Goal: Navigation & Orientation: Find specific page/section

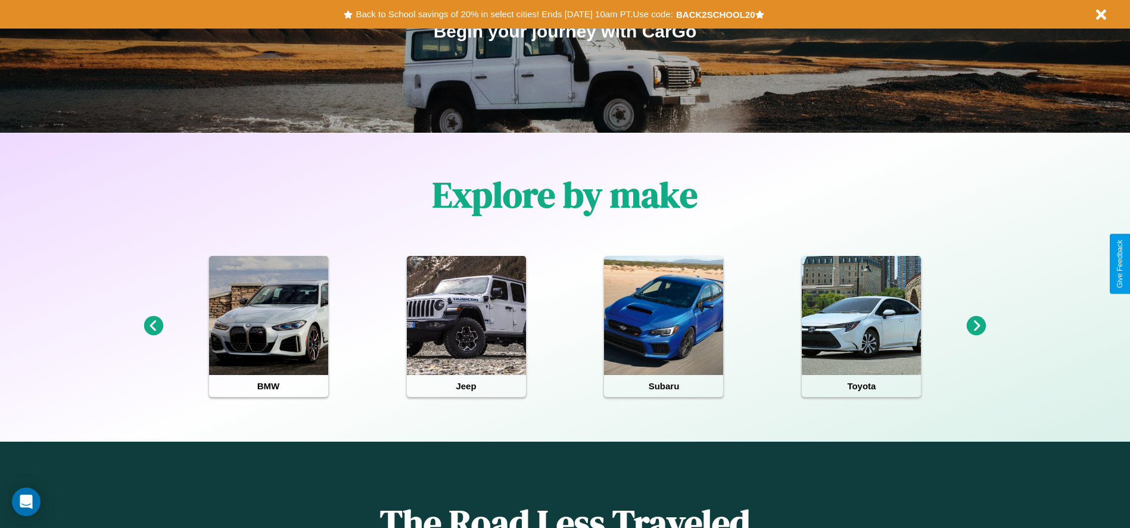
scroll to position [247, 0]
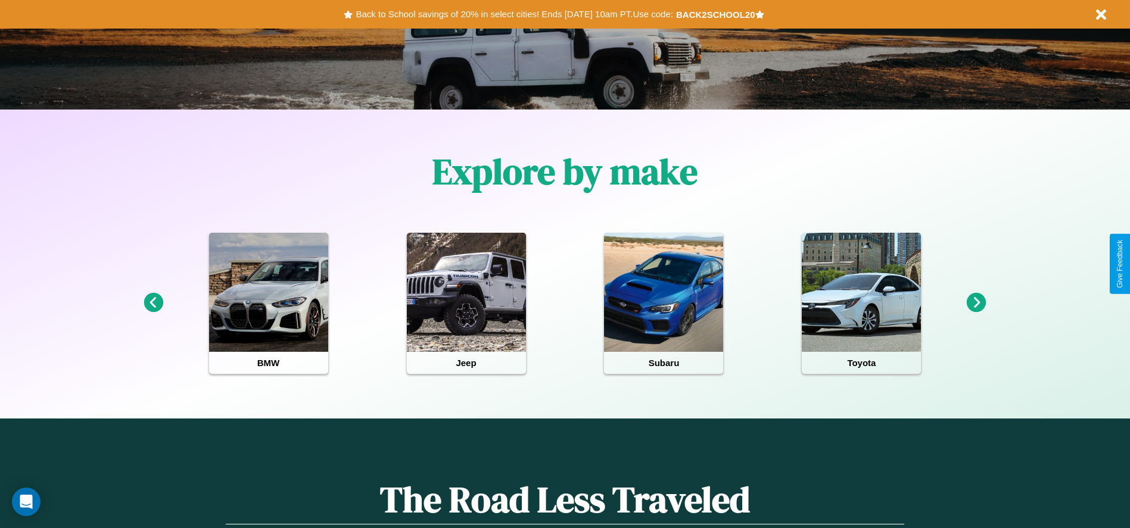
click at [976, 303] on icon at bounding box center [976, 303] width 20 height 20
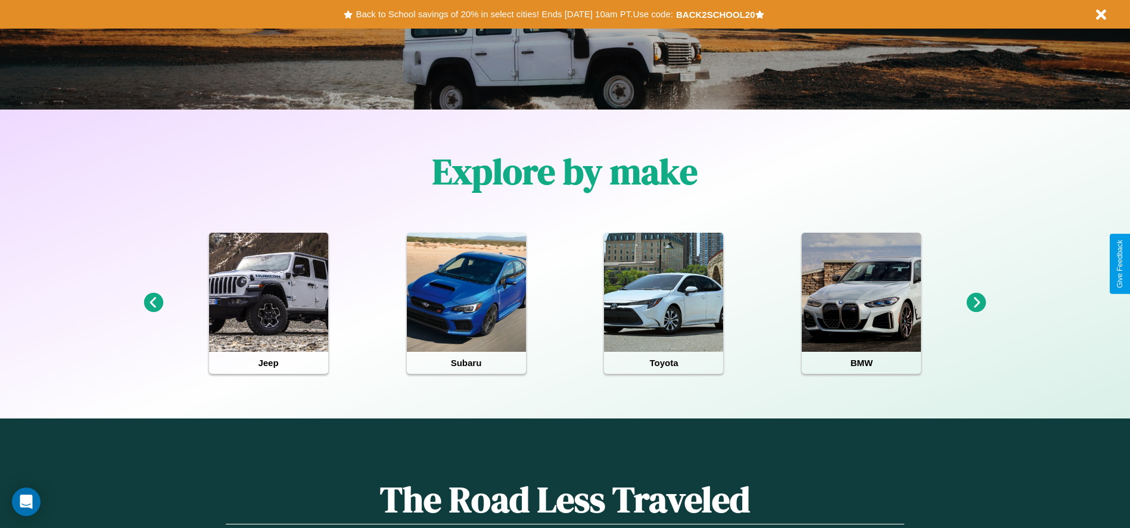
click at [976, 303] on icon at bounding box center [976, 303] width 20 height 20
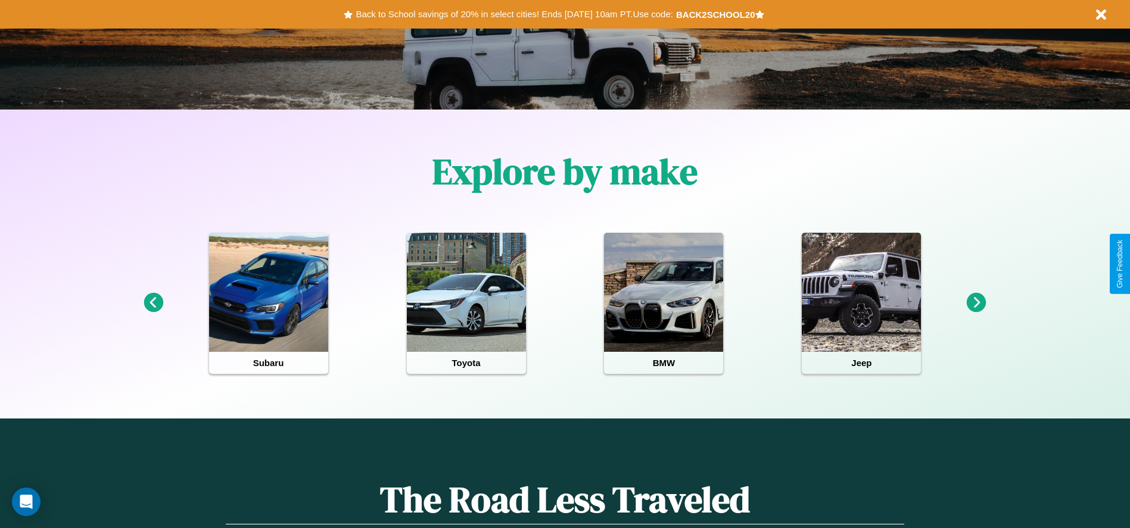
click at [976, 303] on icon at bounding box center [976, 303] width 20 height 20
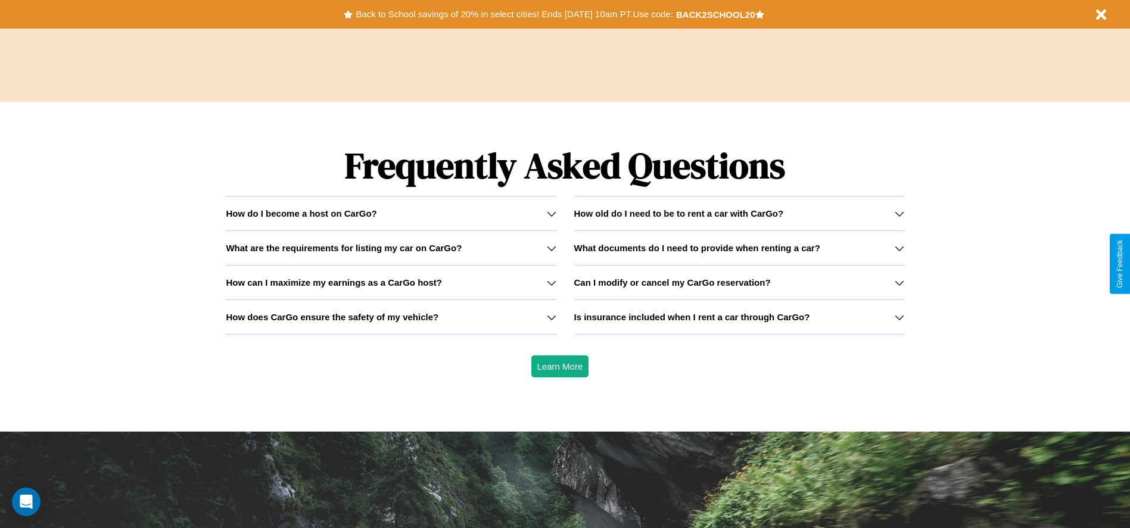
scroll to position [1708, 0]
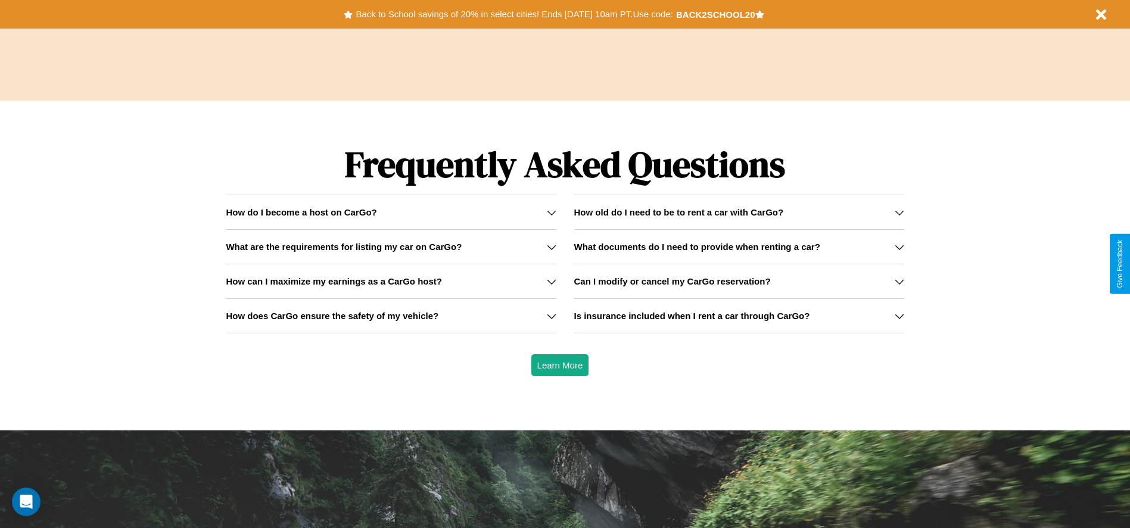
click at [738, 316] on h3 "Is insurance included when I rent a car through CarGo?" at bounding box center [692, 316] width 236 height 10
click at [738, 212] on h3 "How old do I need to be to rent a car with CarGo?" at bounding box center [679, 212] width 210 height 10
click at [899, 212] on icon at bounding box center [899, 213] width 10 height 10
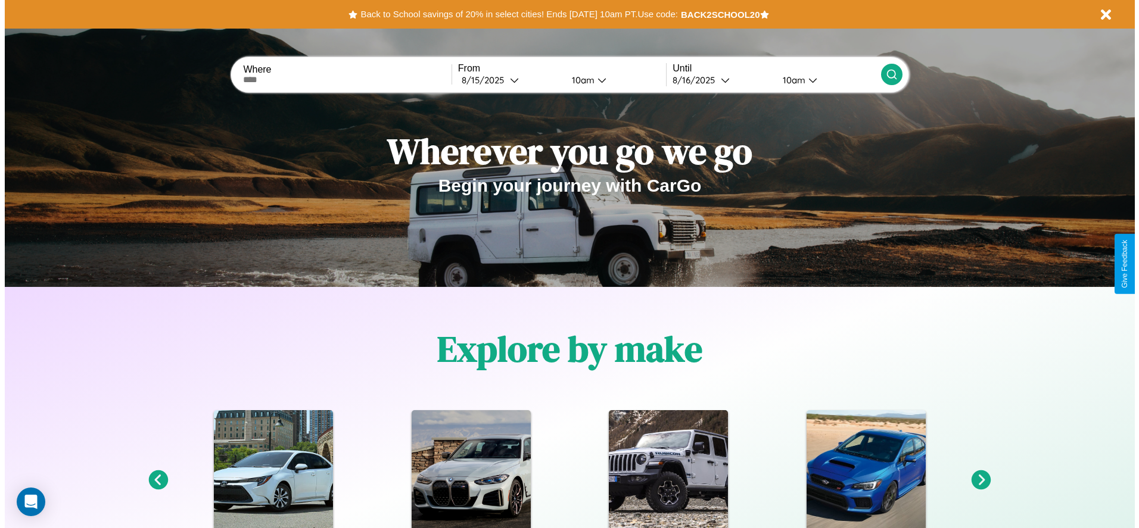
scroll to position [0, 0]
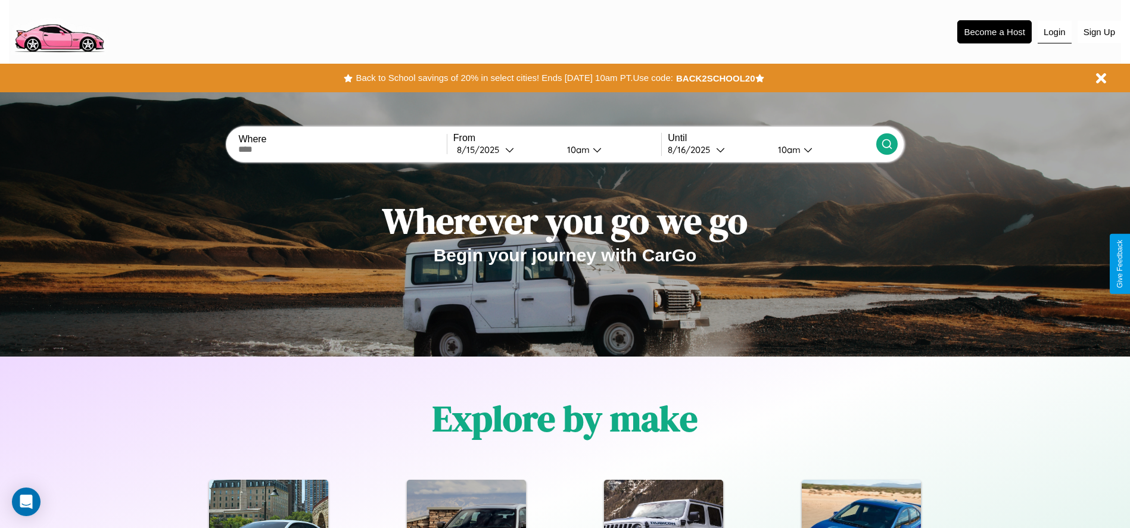
click at [1054, 32] on button "Login" at bounding box center [1054, 32] width 34 height 23
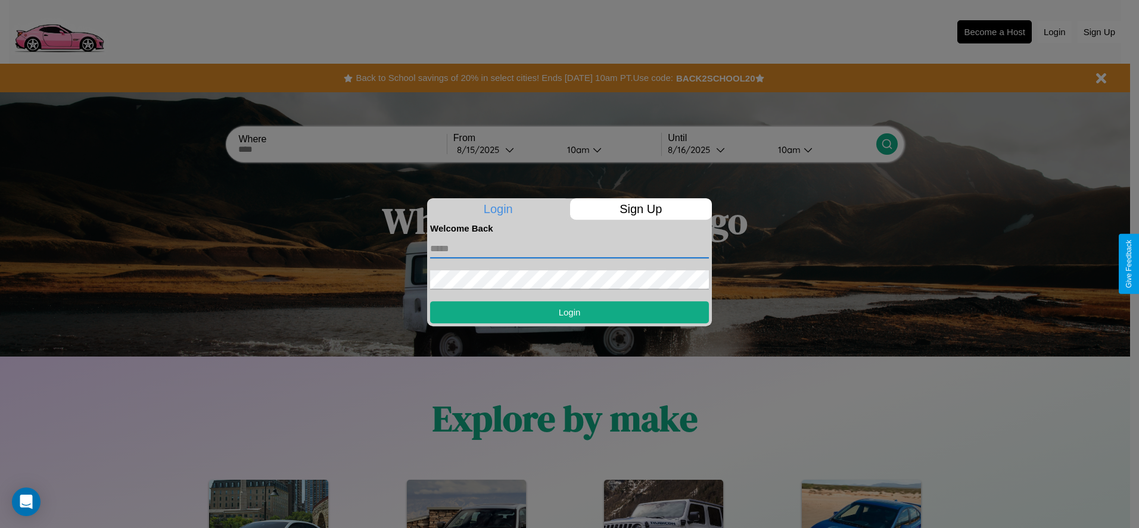
click at [569, 248] on input "text" at bounding box center [569, 248] width 279 height 19
type input "**********"
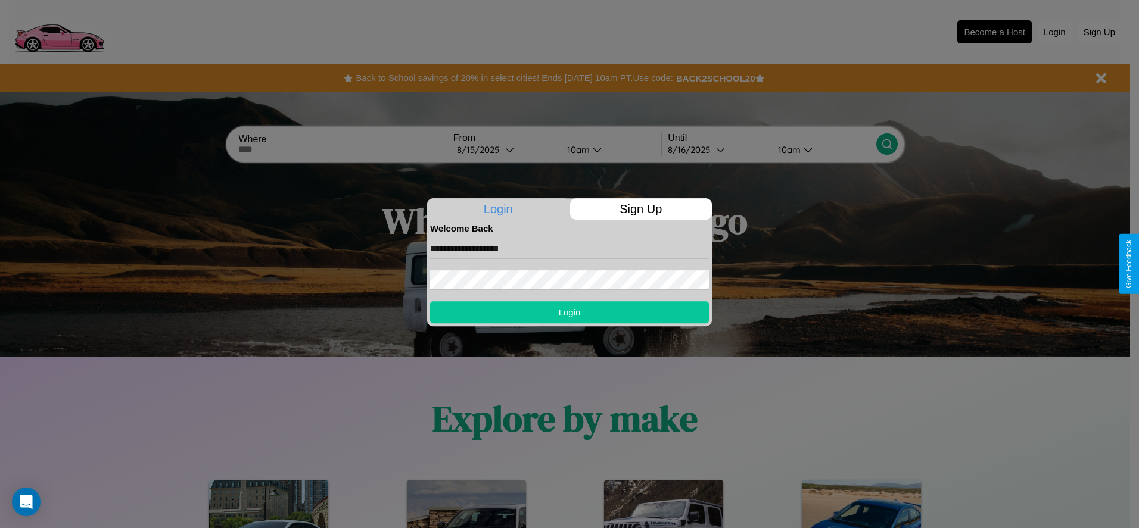
click at [569, 312] on button "Login" at bounding box center [569, 312] width 279 height 22
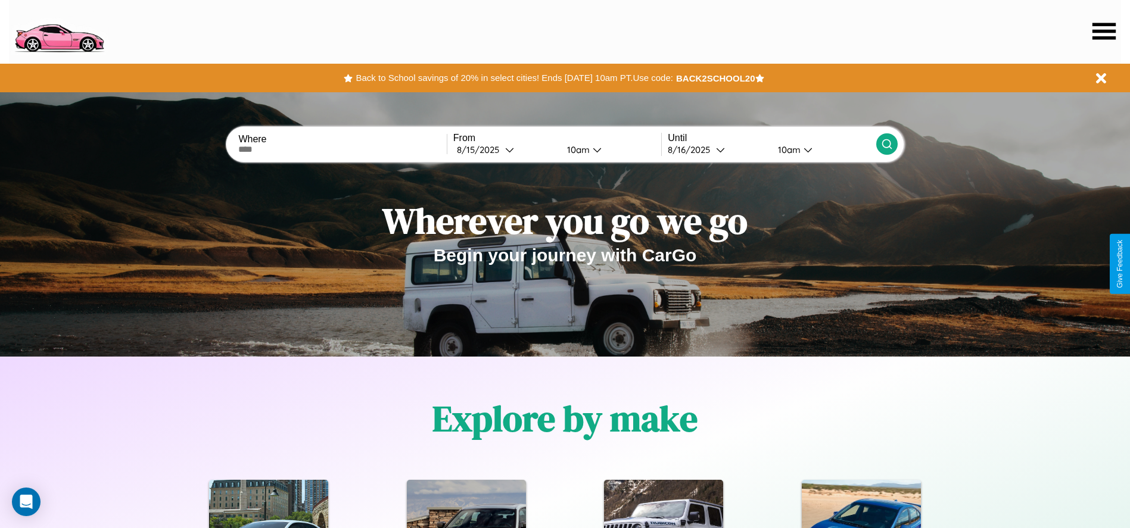
click at [1103, 31] on icon at bounding box center [1103, 31] width 23 height 17
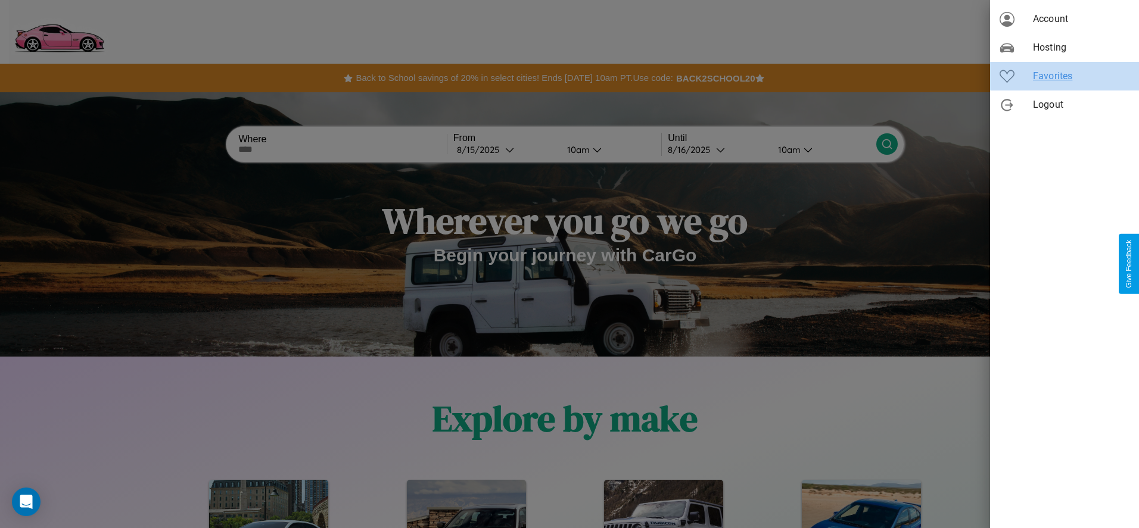
click at [1064, 76] on span "Favorites" at bounding box center [1081, 76] width 96 height 14
